Goal: Obtain resource: Download file/media

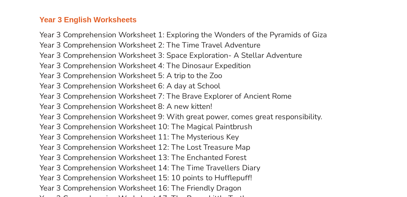
scroll to position [1650, 0]
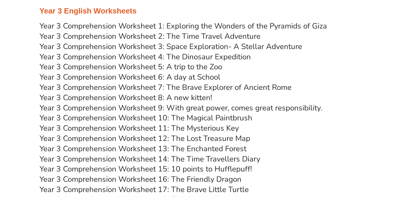
click at [119, 123] on link "Year 3 Comprehension Worksheet 11: The Mysterious Key" at bounding box center [139, 128] width 199 height 10
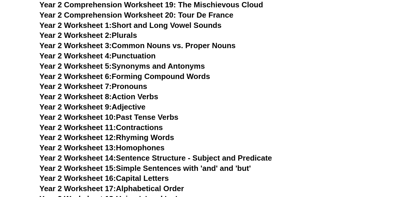
scroll to position [1415, 0]
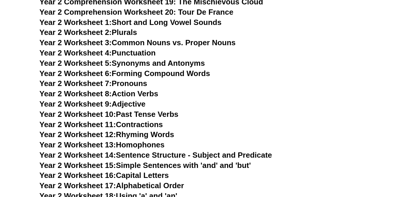
click at [129, 101] on link "Year 2 Worksheet 9: Adjective" at bounding box center [93, 103] width 106 height 9
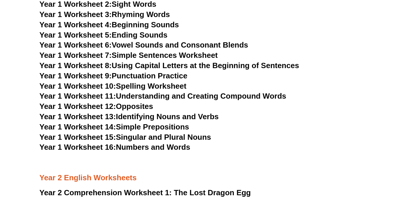
scroll to position [1039, 0]
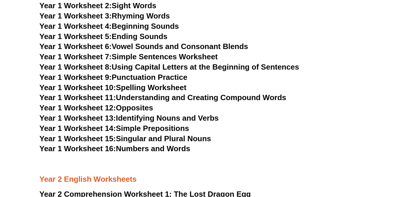
click at [168, 139] on link "Year 1 Worksheet 15: Singular and Plural Nouns" at bounding box center [126, 138] width 172 height 9
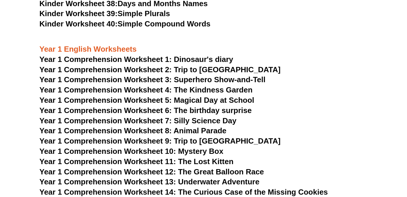
scroll to position [597, 0]
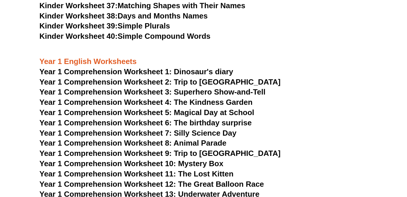
click at [181, 69] on span "Year 1 Comprehension Worksheet 1: Dinosaur's diary" at bounding box center [137, 71] width 194 height 9
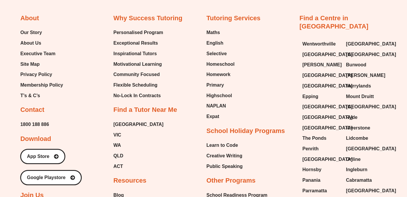
scroll to position [5674, 0]
click at [306, 154] on span "[GEOGRAPHIC_DATA]" at bounding box center [327, 158] width 50 height 9
